Goal: Information Seeking & Learning: Compare options

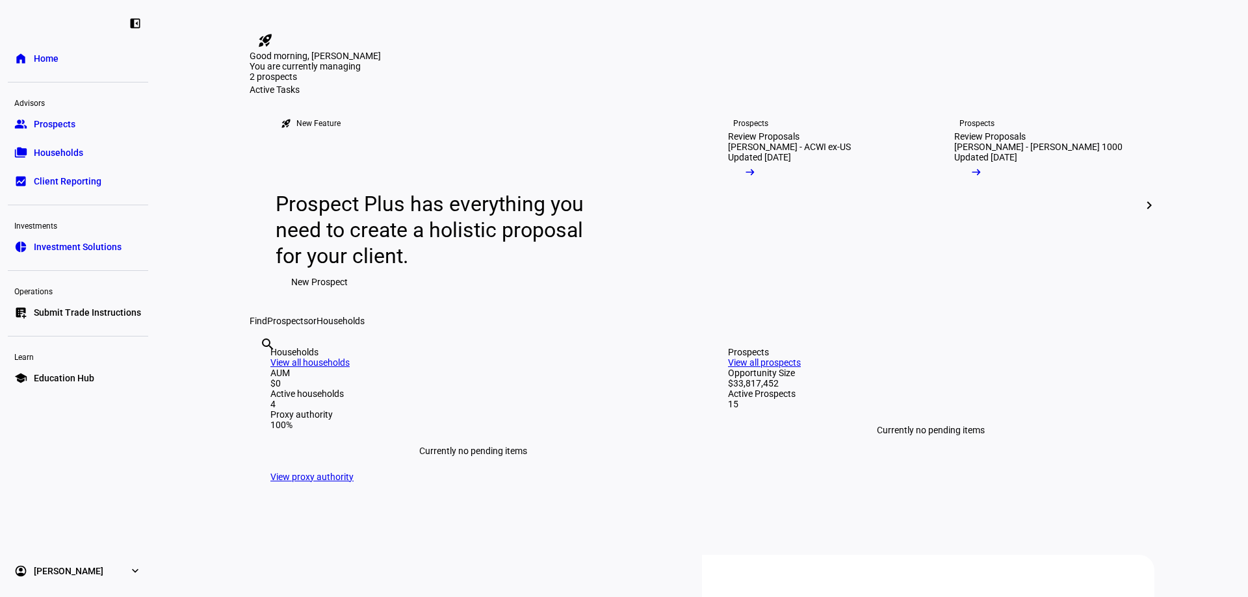
click at [785, 152] on div "[PERSON_NAME] - ACWI ex-US" at bounding box center [789, 147] width 123 height 10
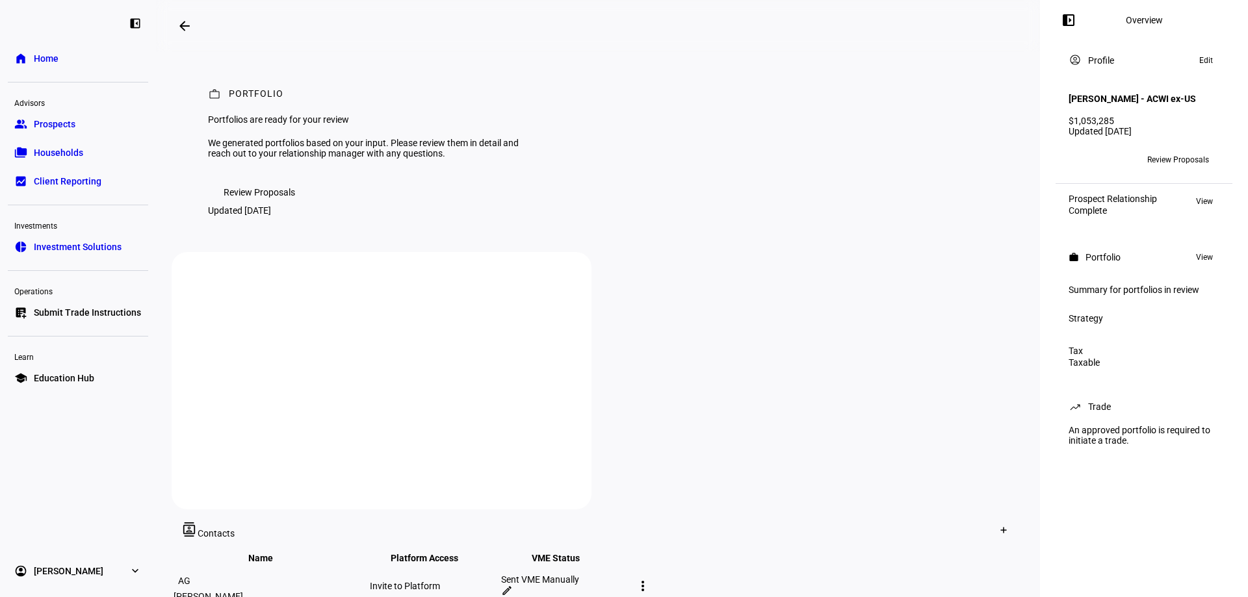
click at [239, 205] on span "Review Proposals" at bounding box center [259, 192] width 71 height 26
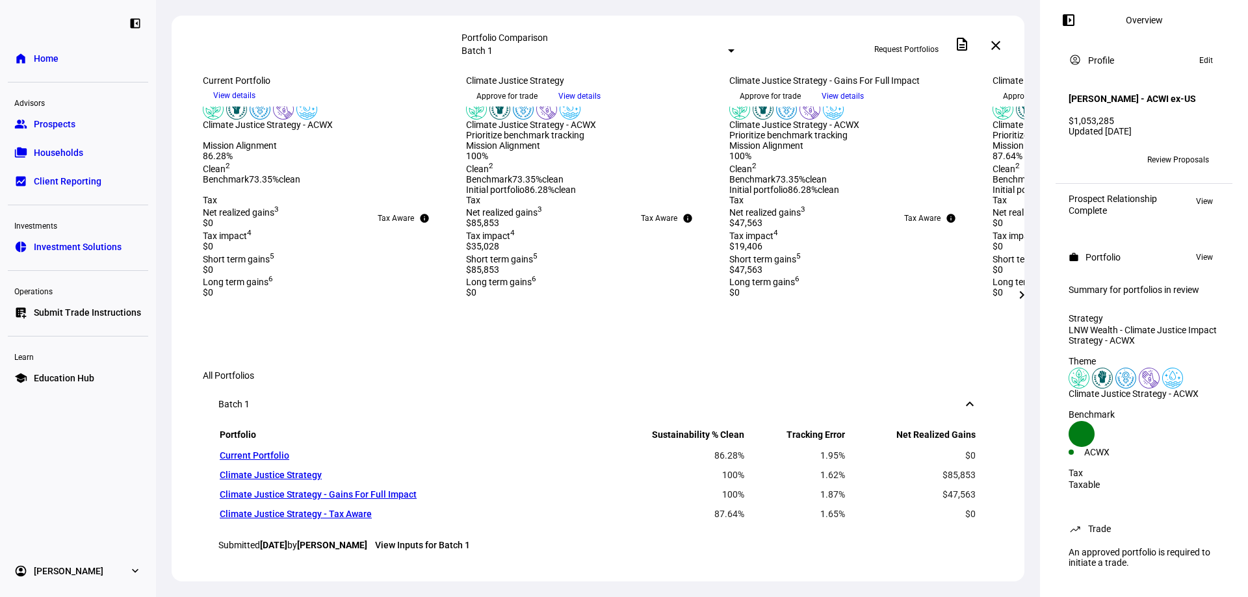
scroll to position [195, 0]
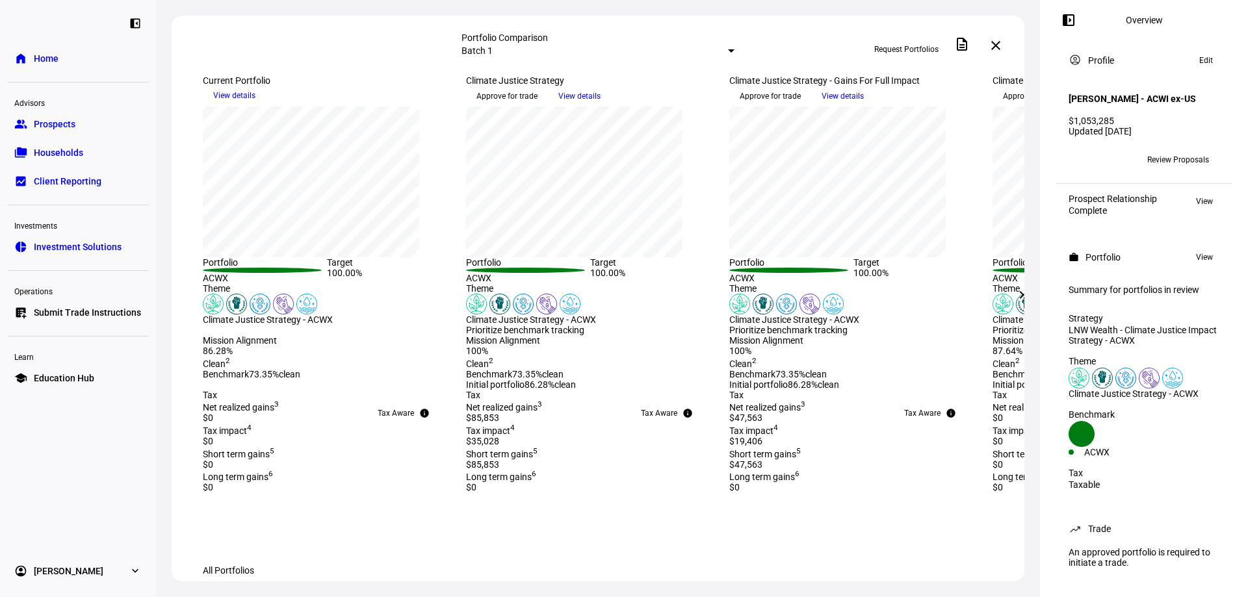
click at [1017, 300] on mat-icon "chevron_right" at bounding box center [1022, 295] width 16 height 16
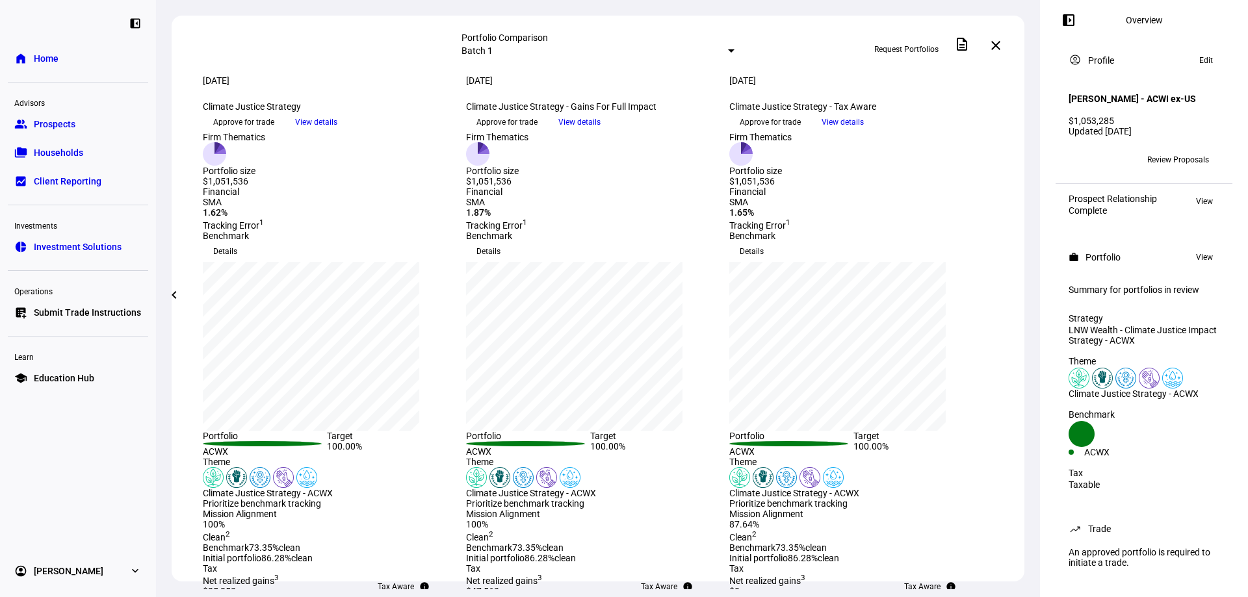
scroll to position [0, 0]
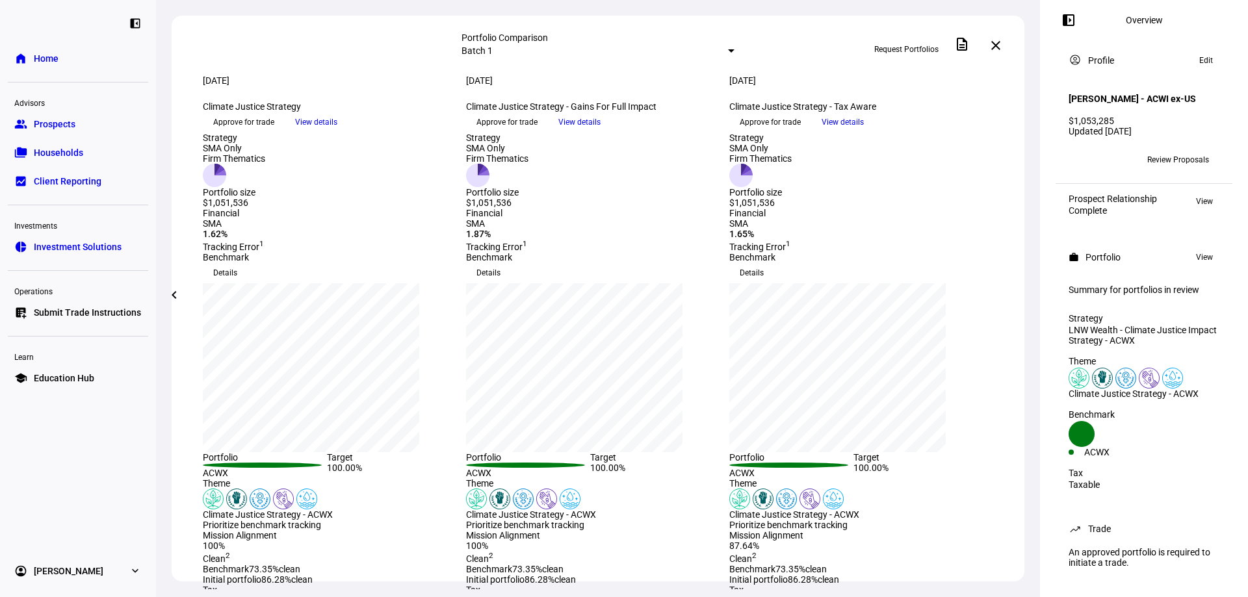
click at [995, 50] on span at bounding box center [995, 45] width 31 height 31
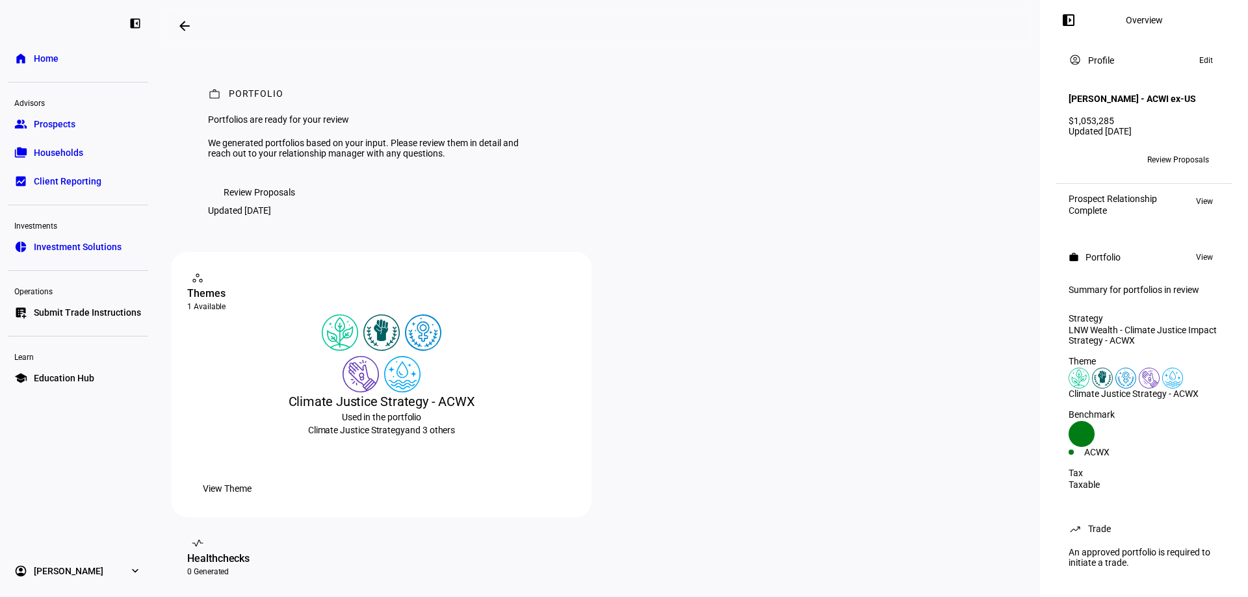
click at [90, 123] on link "group Prospects" at bounding box center [78, 124] width 140 height 26
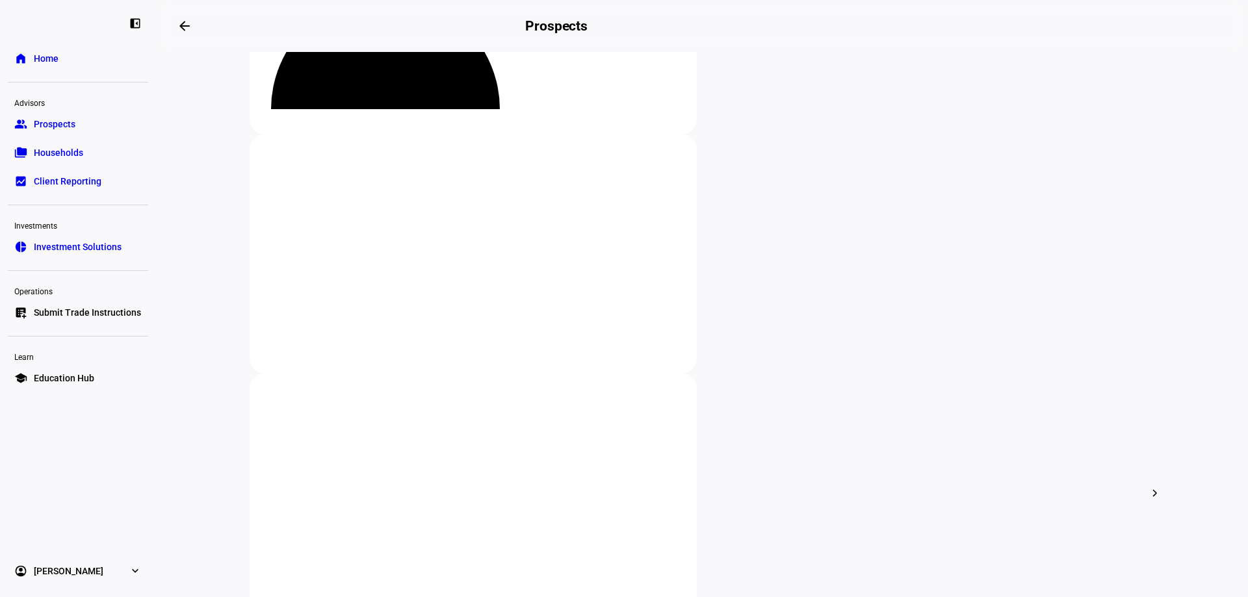
scroll to position [195, 0]
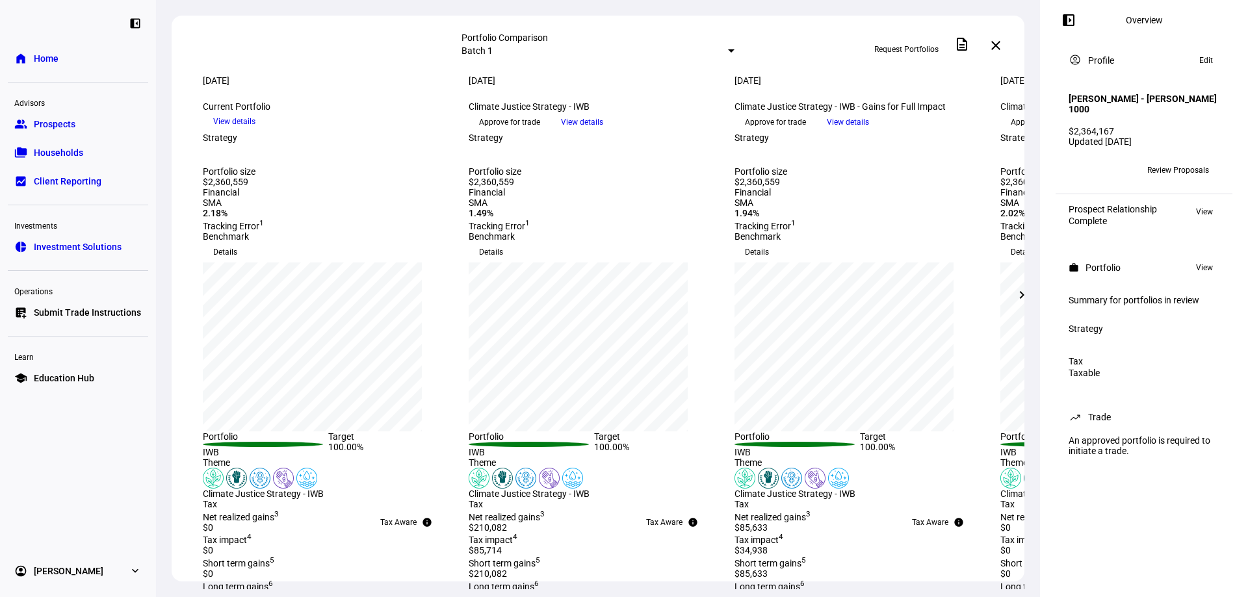
click at [1016, 300] on mat-icon "chevron_right" at bounding box center [1022, 295] width 16 height 16
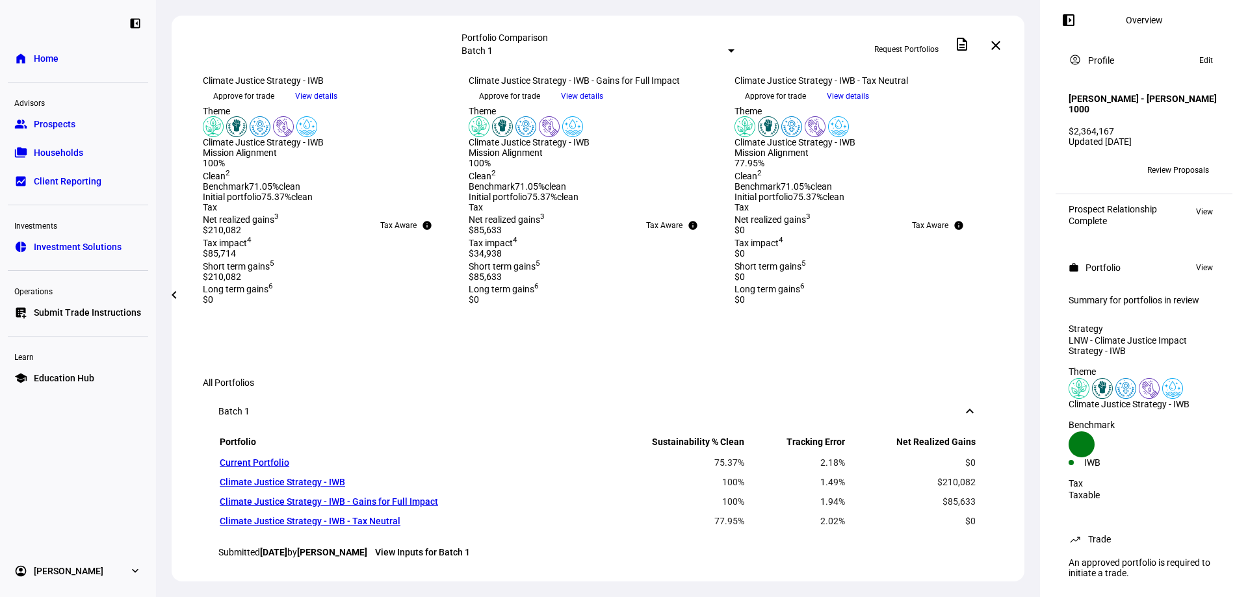
scroll to position [325, 0]
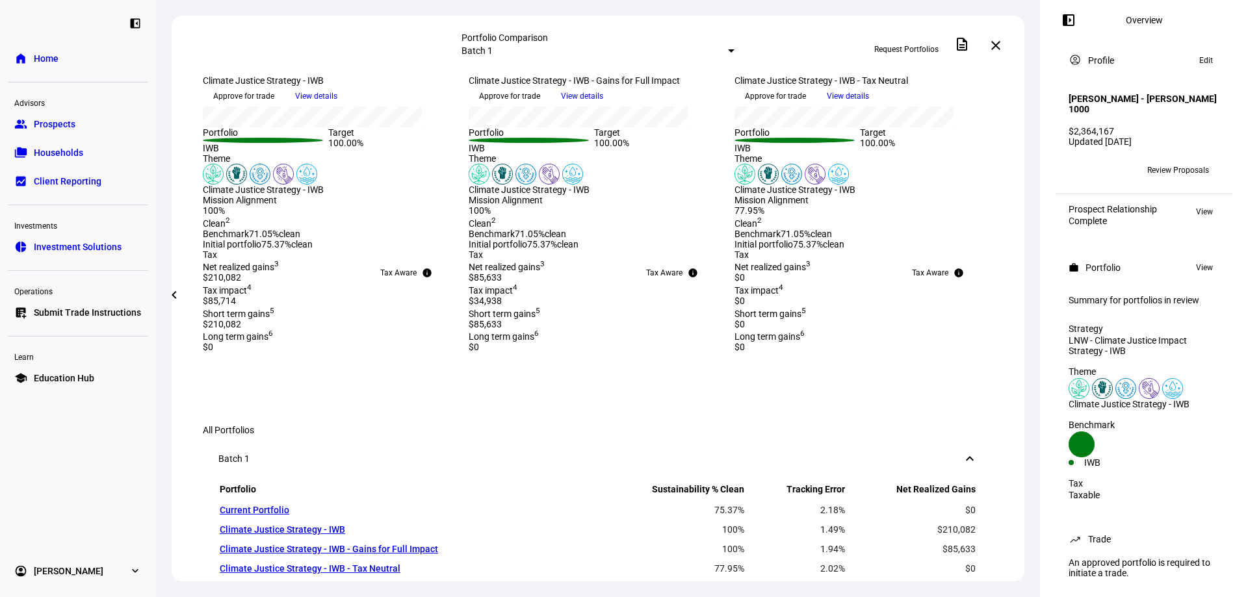
click at [166, 287] on span at bounding box center [174, 294] width 31 height 31
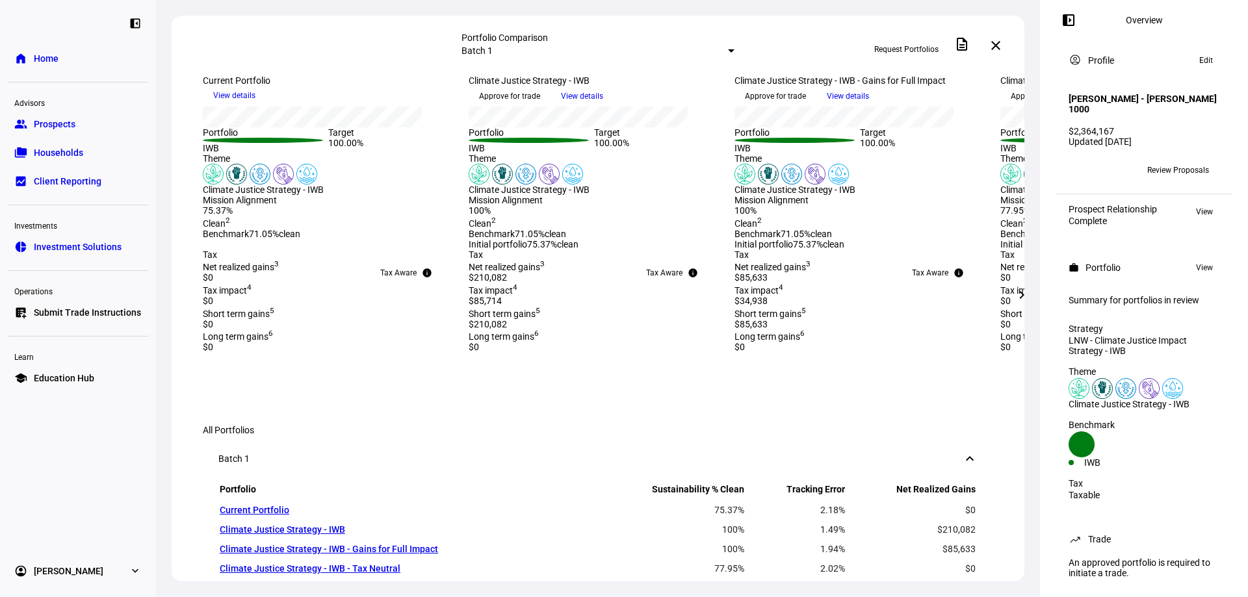
click at [603, 106] on span "View details" at bounding box center [582, 95] width 42 height 19
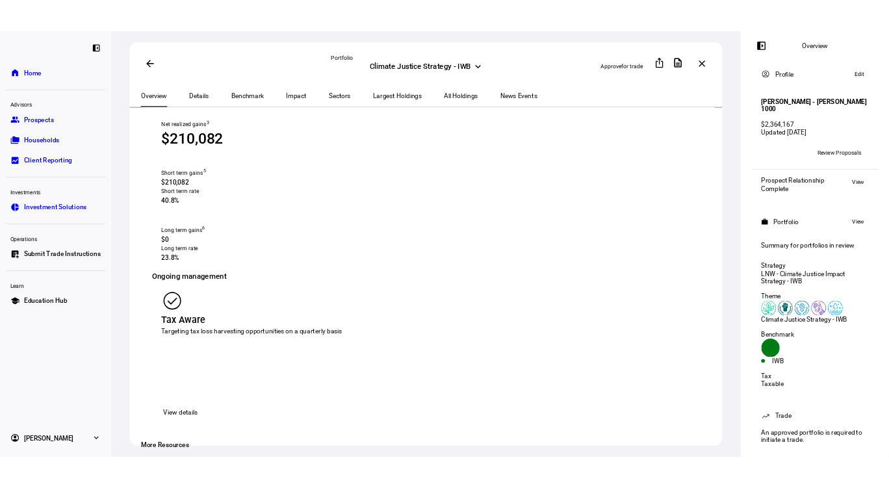
scroll to position [1430, 0]
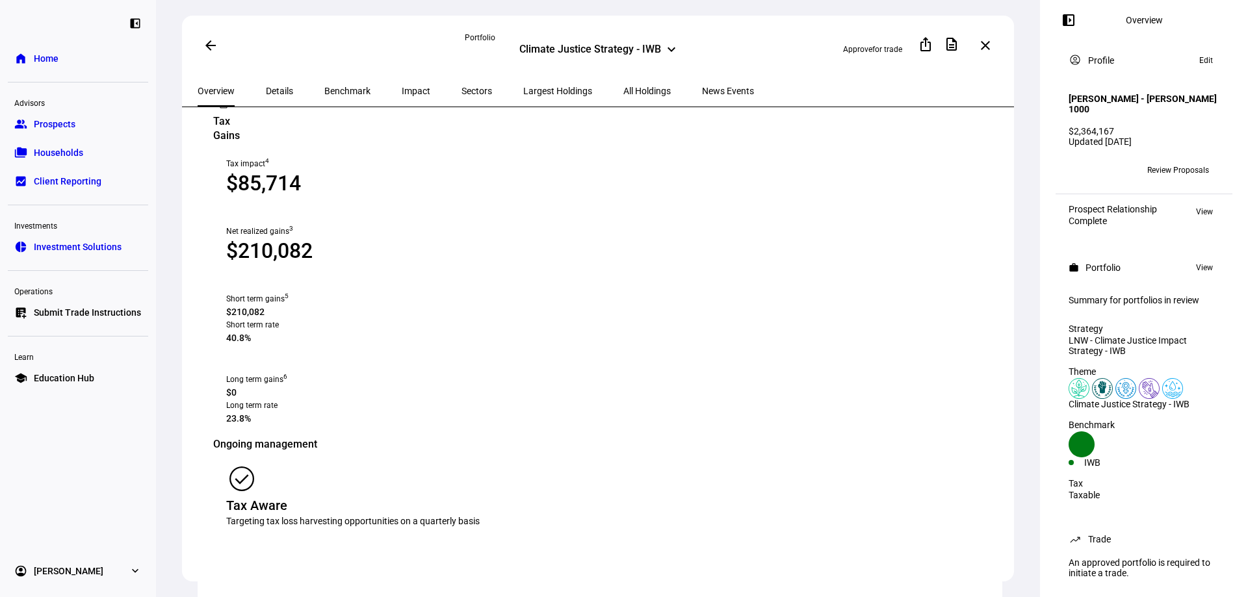
click at [210, 49] on mat-icon "arrow_back" at bounding box center [211, 46] width 16 height 16
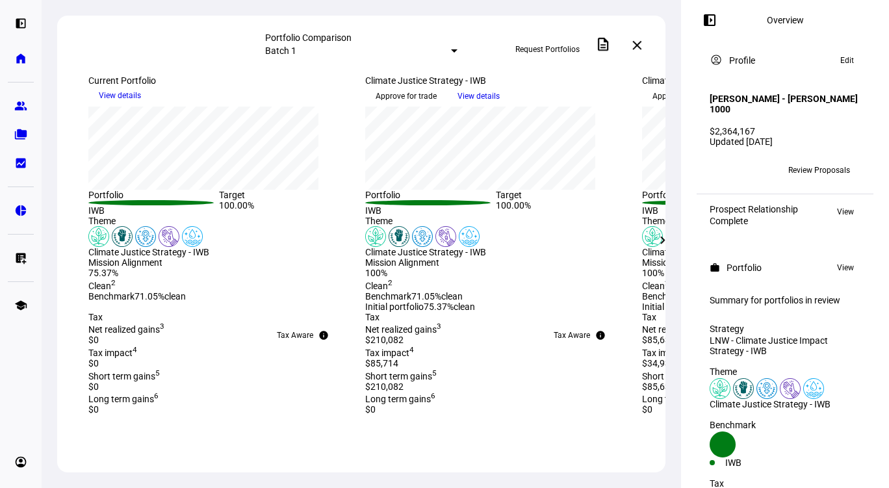
scroll to position [263, 0]
click at [668, 249] on span at bounding box center [662, 240] width 31 height 31
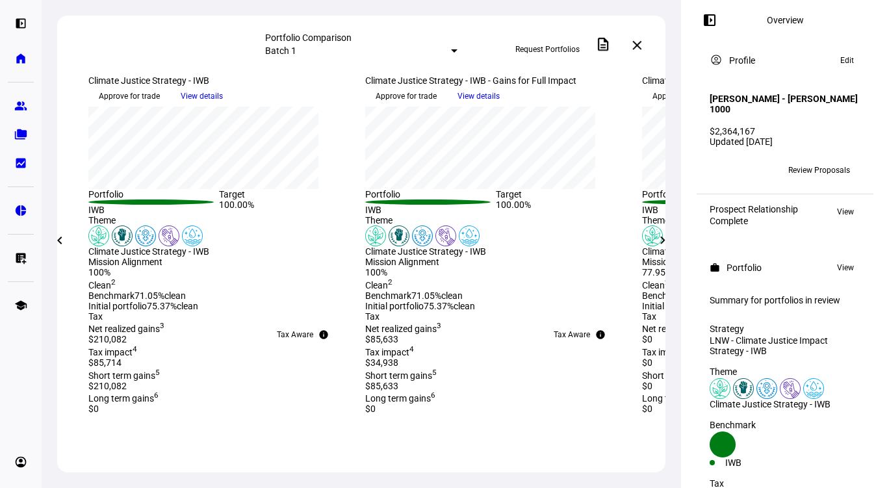
click at [664, 242] on mat-icon "chevron_right" at bounding box center [663, 241] width 16 height 16
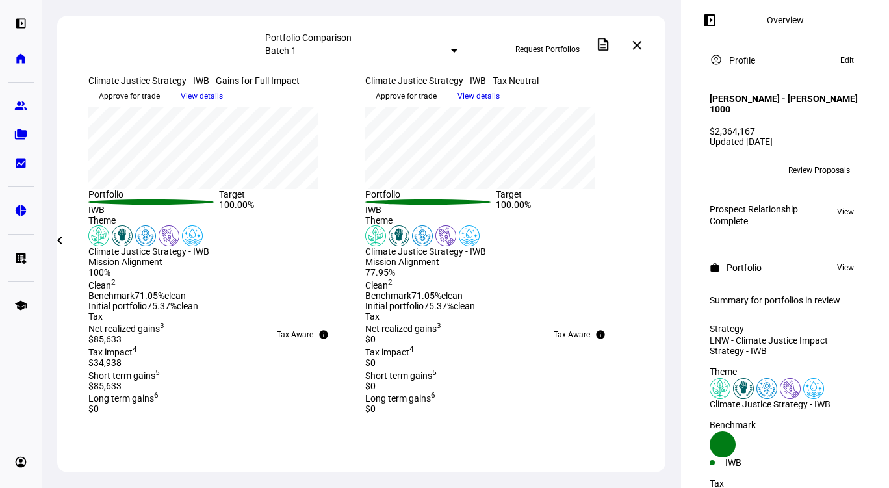
click at [68, 237] on span at bounding box center [59, 240] width 31 height 31
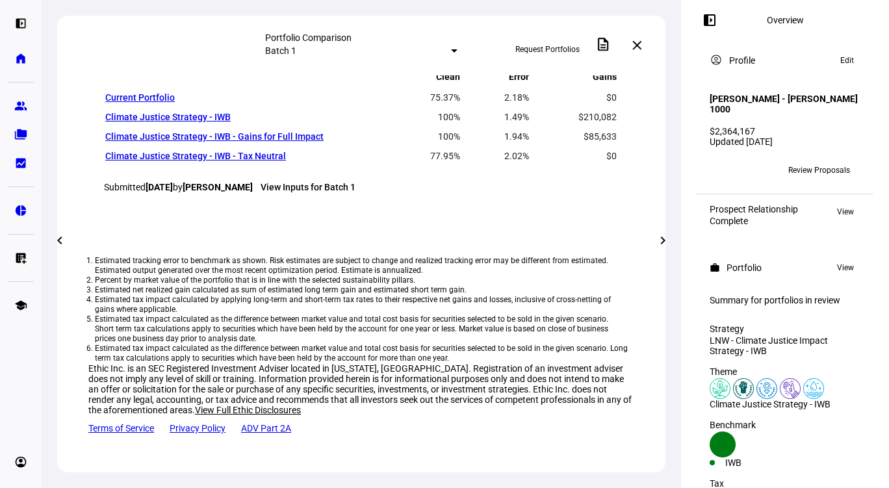
scroll to position [753, 0]
click at [669, 248] on mat-icon "chevron_right" at bounding box center [663, 241] width 16 height 16
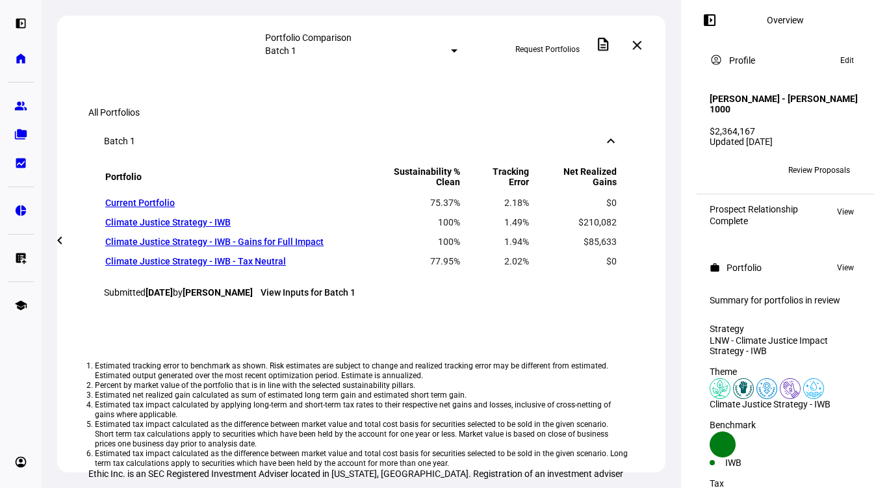
scroll to position [642, 0]
click at [67, 234] on mat-icon "chevron_left" at bounding box center [60, 241] width 16 height 16
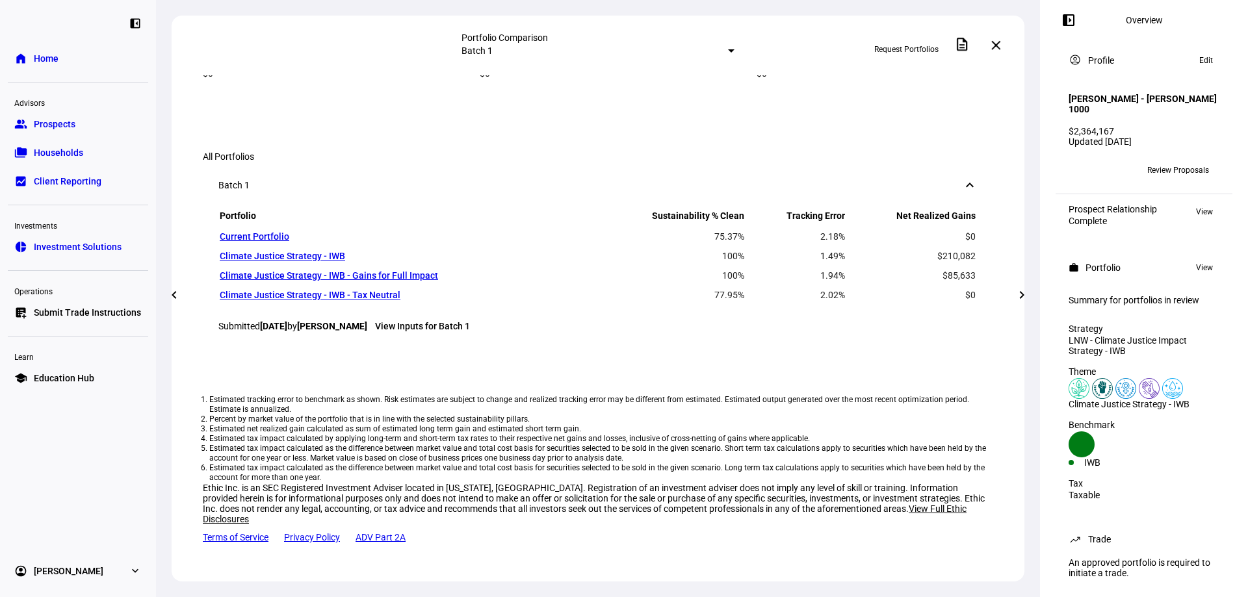
scroll to position [1061, 0]
